Goal: Entertainment & Leisure: Consume media (video, audio)

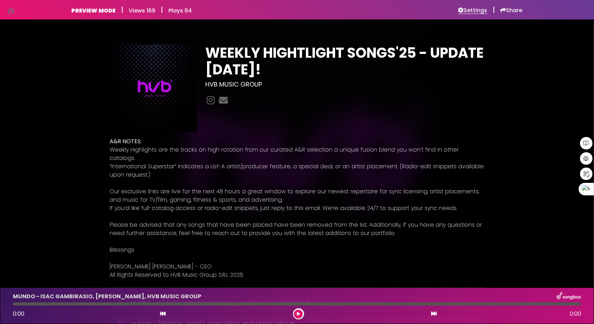
click at [470, 11] on h6 "Settings" at bounding box center [472, 10] width 29 height 7
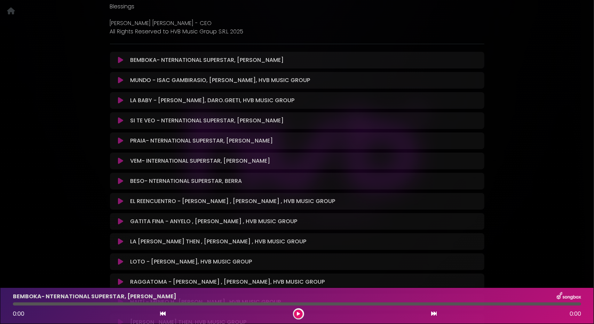
scroll to position [174, 0]
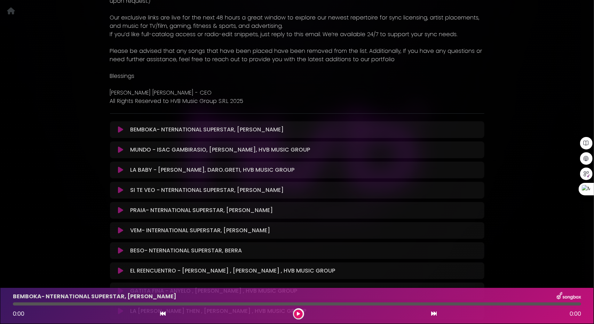
click at [121, 126] on icon at bounding box center [120, 129] width 5 height 7
